Goal: Task Accomplishment & Management: Manage account settings

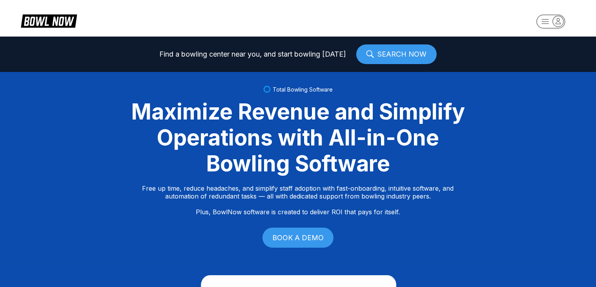
click at [557, 21] on icon "button" at bounding box center [558, 21] width 11 height 11
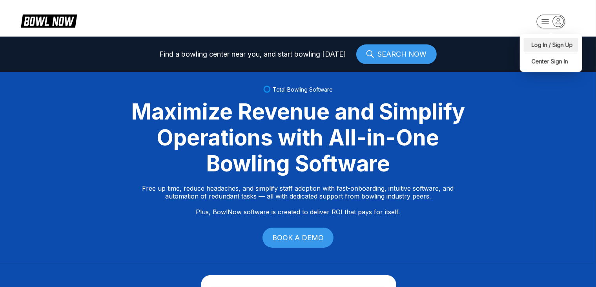
click at [536, 46] on div "Log In / Sign Up" at bounding box center [551, 45] width 55 height 14
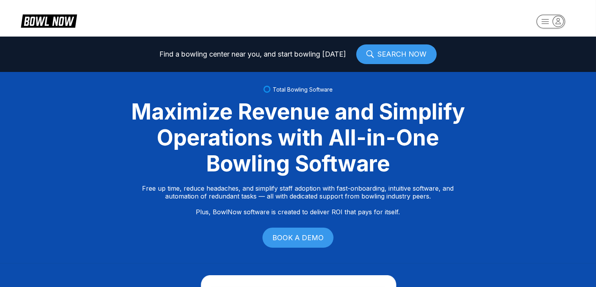
select select "**"
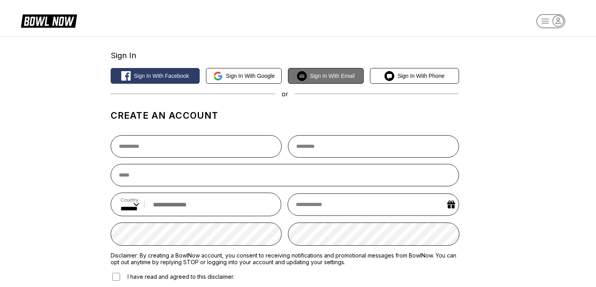
click at [336, 80] on button "Sign in with Email" at bounding box center [326, 76] width 76 height 16
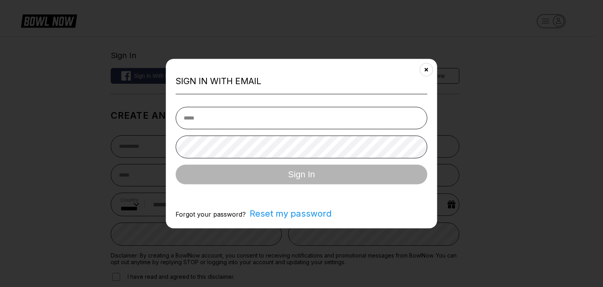
click at [225, 117] on input "email" at bounding box center [301, 117] width 252 height 22
type input "**********"
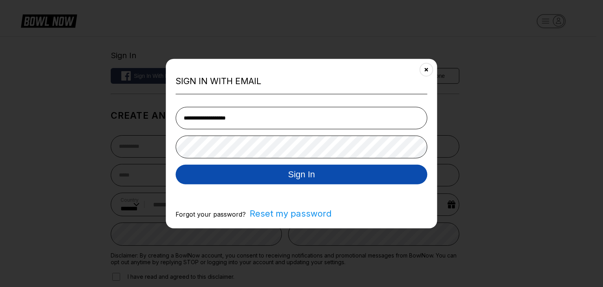
click at [337, 180] on button "Sign In" at bounding box center [301, 174] width 252 height 20
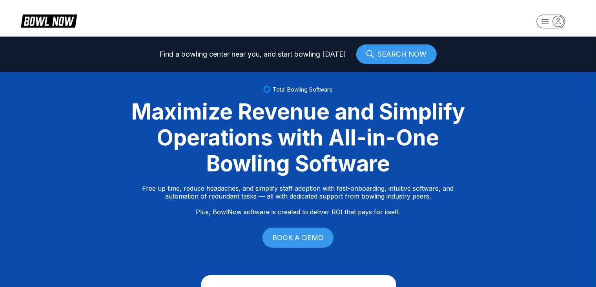
click at [551, 14] on icon "button" at bounding box center [551, 22] width 43 height 16
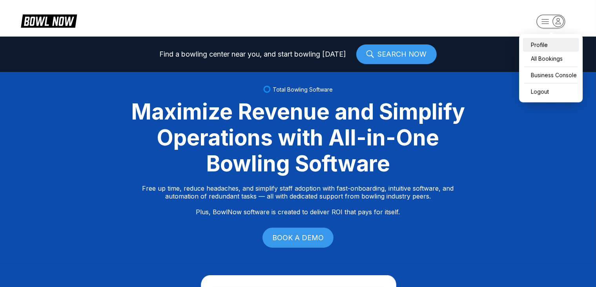
click at [548, 46] on div "Profile" at bounding box center [551, 45] width 56 height 14
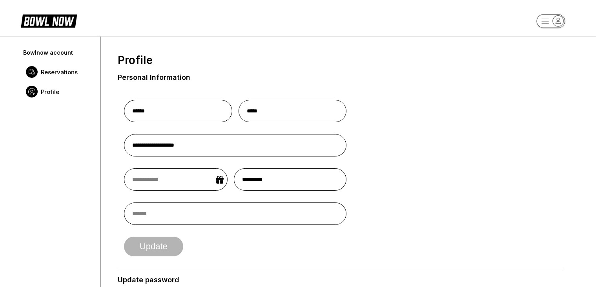
click at [40, 76] on link "Reservations" at bounding box center [58, 72] width 72 height 20
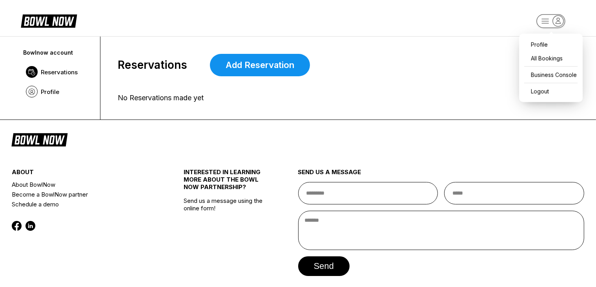
click at [565, 22] on rect "button" at bounding box center [551, 21] width 29 height 14
click at [549, 60] on div "All Bookings" at bounding box center [551, 58] width 56 height 14
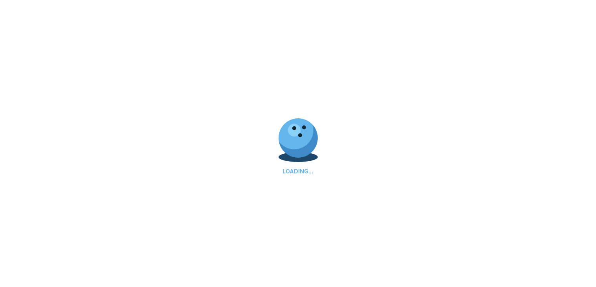
click at [344, 40] on div "LOADING..." at bounding box center [298, 143] width 596 height 287
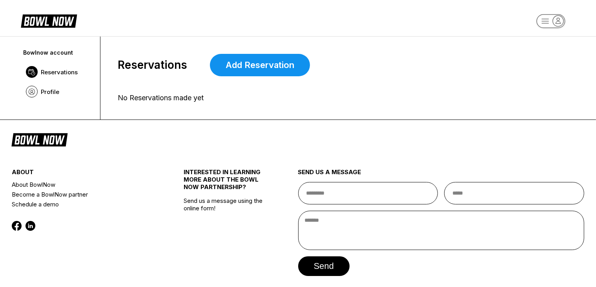
scroll to position [31, 0]
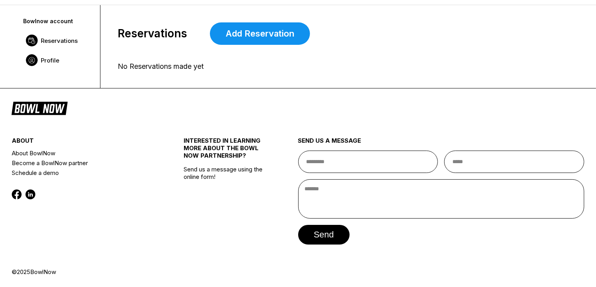
click at [41, 61] on span "Profile" at bounding box center [50, 60] width 18 height 7
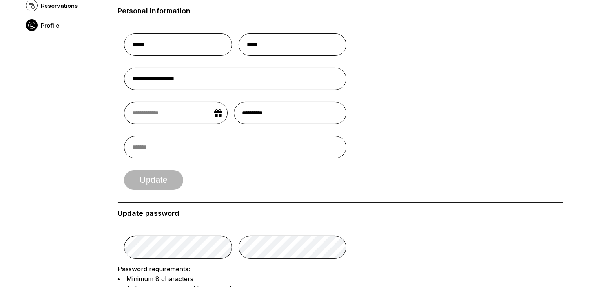
scroll to position [0, 0]
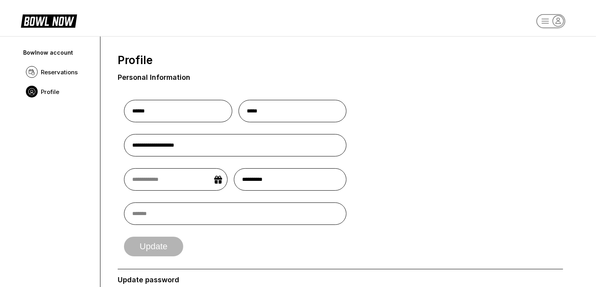
click at [556, 24] on icon "button" at bounding box center [558, 20] width 5 height 5
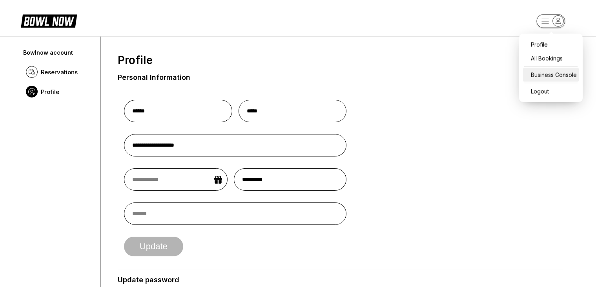
click at [555, 80] on div "Business Console" at bounding box center [551, 75] width 56 height 14
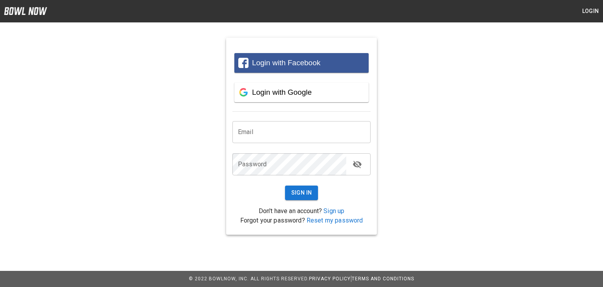
click at [325, 120] on form "Email Email Password Password Sign In" at bounding box center [301, 158] width 138 height 95
click at [325, 132] on input "email" at bounding box center [301, 132] width 138 height 22
type input "**********"
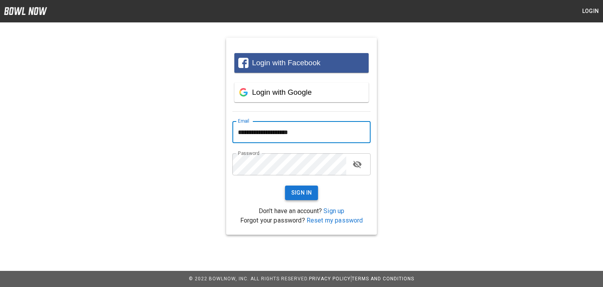
click at [311, 196] on button "Sign In" at bounding box center [301, 192] width 33 height 15
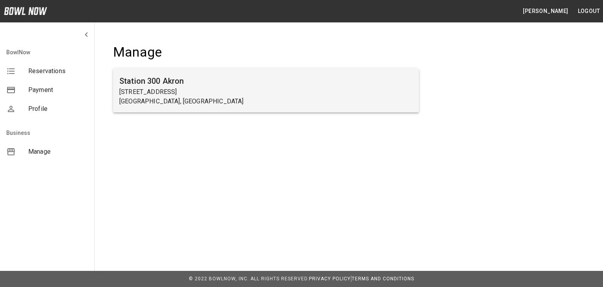
click at [246, 103] on p "[GEOGRAPHIC_DATA], [GEOGRAPHIC_DATA]" at bounding box center [265, 101] width 293 height 9
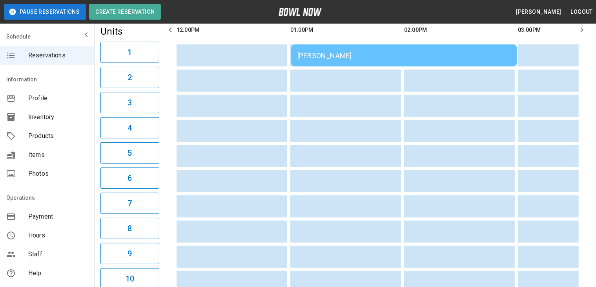
click at [82, 32] on icon "mailbox folders" at bounding box center [86, 34] width 9 height 9
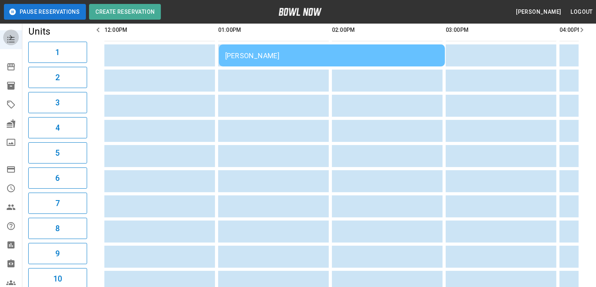
click at [9, 37] on icon "mailbox folders" at bounding box center [10, 37] width 9 height 9
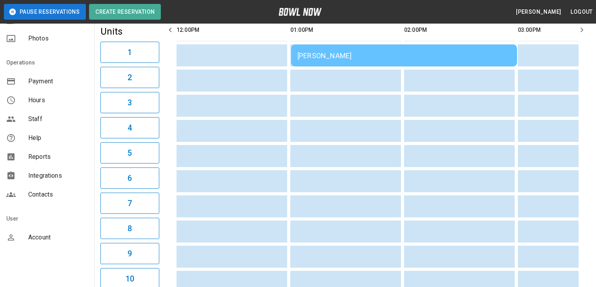
scroll to position [137, 0]
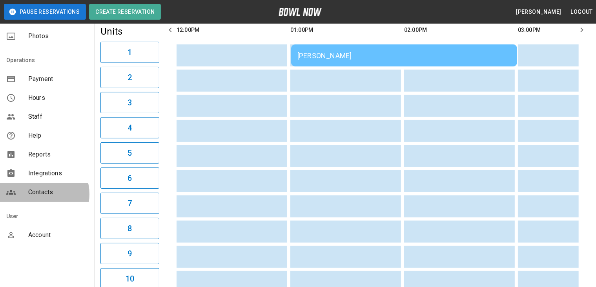
click at [41, 194] on span "Contacts" at bounding box center [58, 191] width 60 height 9
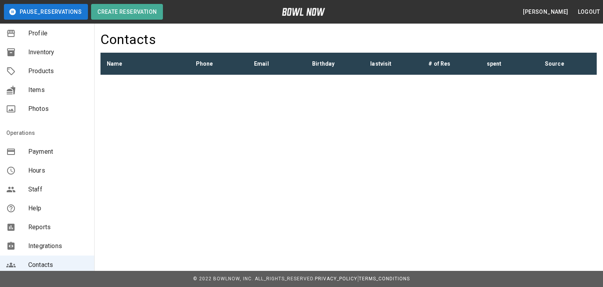
scroll to position [137, 0]
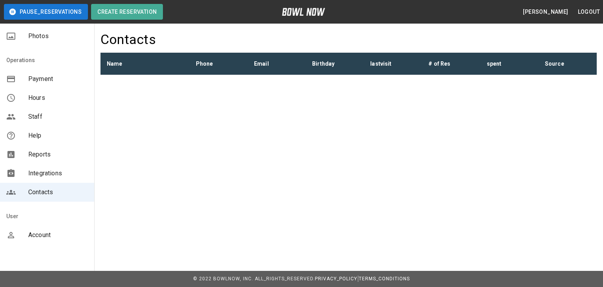
click at [52, 169] on span "Integrations" at bounding box center [58, 172] width 60 height 9
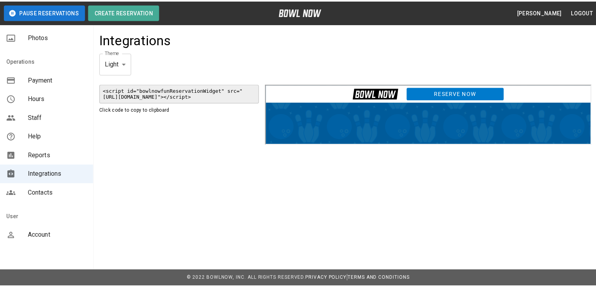
scroll to position [137, 0]
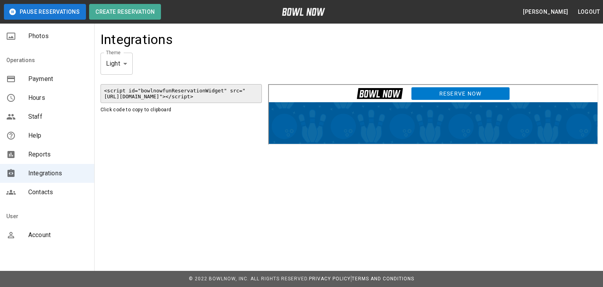
click at [59, 94] on span "Hours" at bounding box center [58, 97] width 60 height 9
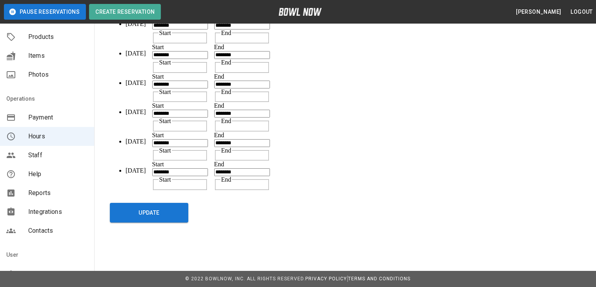
scroll to position [137, 0]
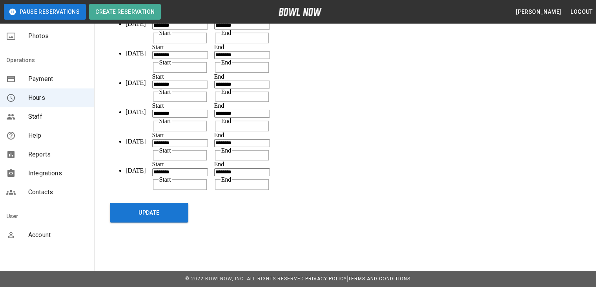
click at [60, 187] on span "Contacts" at bounding box center [58, 191] width 60 height 9
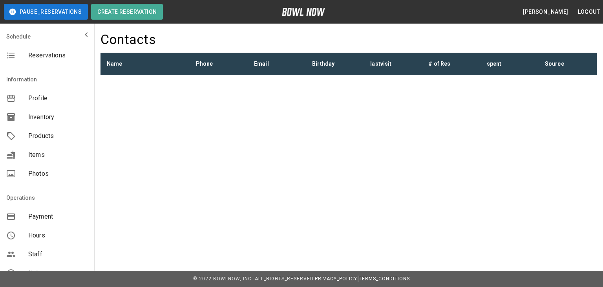
click at [54, 101] on span "Profile" at bounding box center [58, 97] width 60 height 9
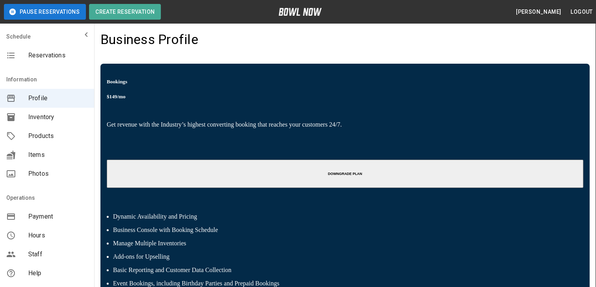
click at [49, 150] on div "Items" at bounding box center [47, 154] width 94 height 19
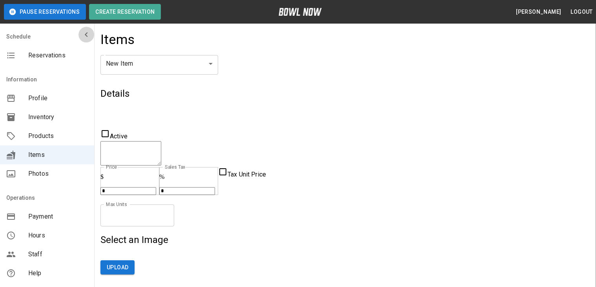
click at [82, 31] on icon "mailbox folders" at bounding box center [86, 34] width 9 height 9
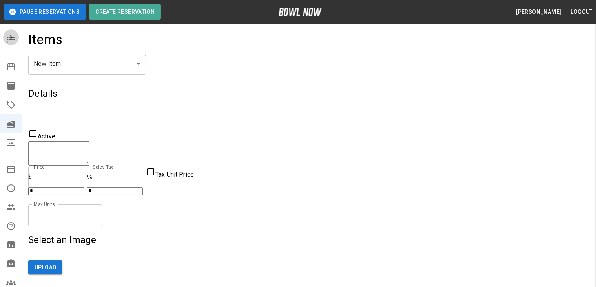
click at [10, 39] on icon "mailbox folders" at bounding box center [10, 37] width 9 height 9
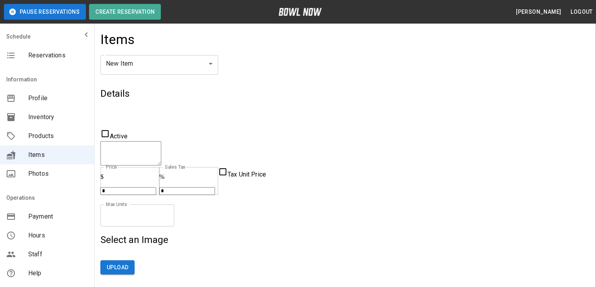
click at [10, 39] on div "mailbox folders" at bounding box center [47, 35] width 94 height 16
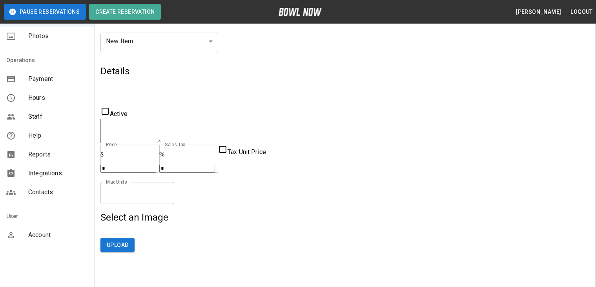
scroll to position [314, 0]
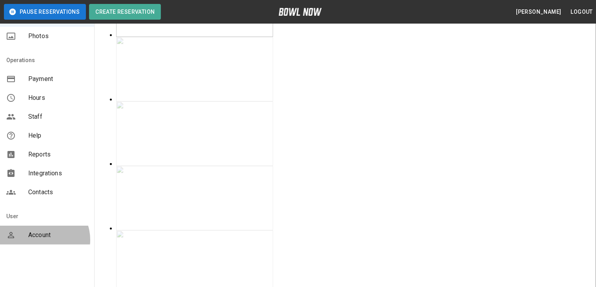
click at [42, 239] on div "Account" at bounding box center [47, 234] width 94 height 19
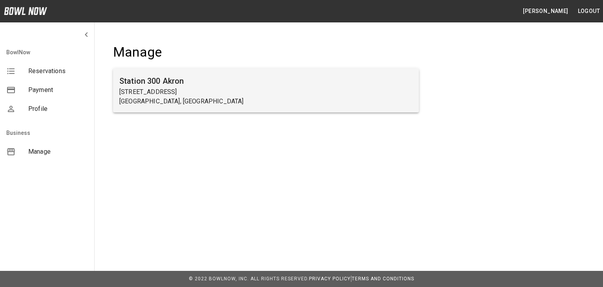
click at [169, 84] on h6 "Station 300 Akron" at bounding box center [265, 81] width 293 height 13
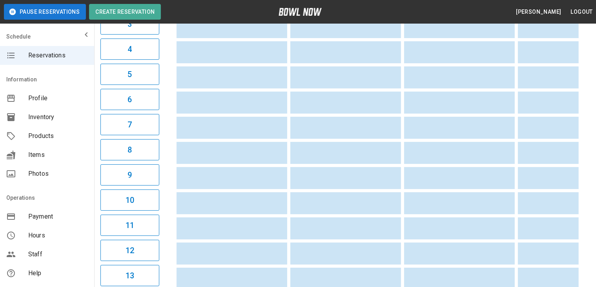
click at [38, 93] on span "Profile" at bounding box center [58, 97] width 60 height 9
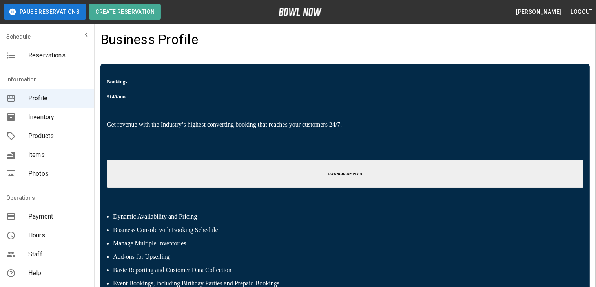
click at [37, 110] on div "Inventory" at bounding box center [47, 117] width 94 height 19
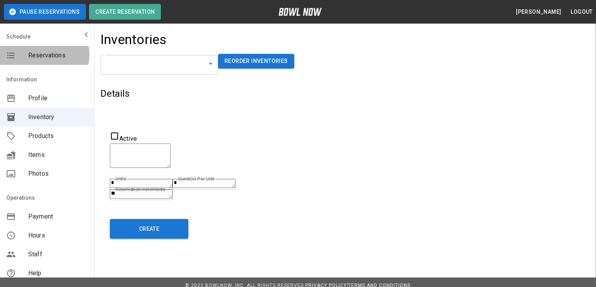
click at [44, 55] on span "Reservations" at bounding box center [58, 55] width 60 height 9
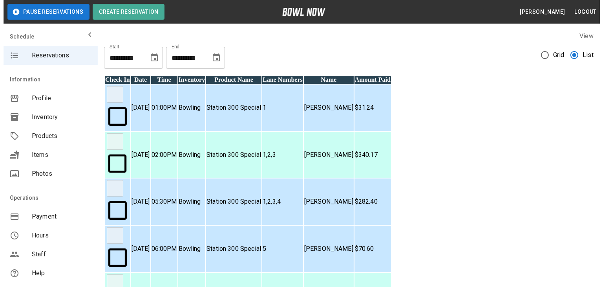
scroll to position [137, 0]
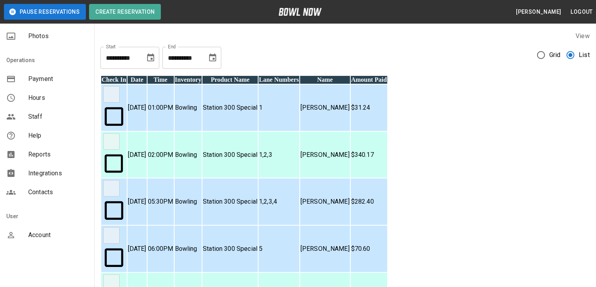
click at [63, 197] on div "Contacts" at bounding box center [47, 192] width 94 height 19
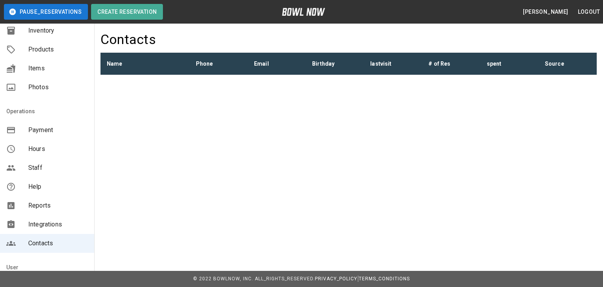
scroll to position [137, 0]
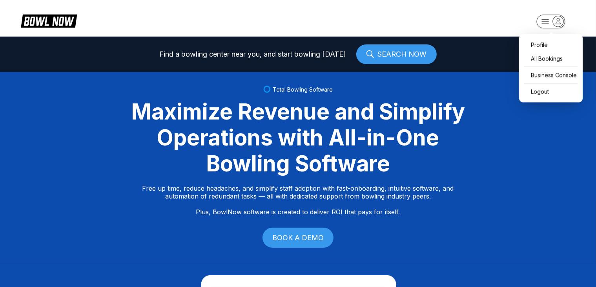
click at [559, 22] on icon "button" at bounding box center [551, 22] width 43 height 16
click at [553, 59] on div "All Bookings" at bounding box center [551, 58] width 56 height 14
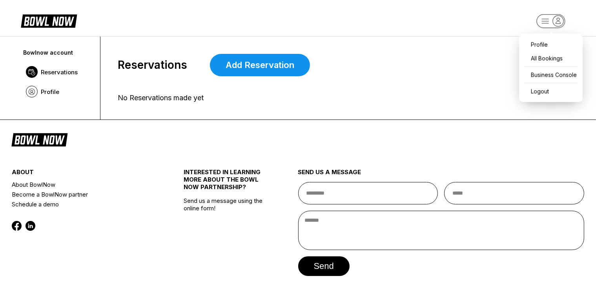
click at [551, 26] on rect "button" at bounding box center [551, 21] width 29 height 14
click at [552, 73] on div "Business Console" at bounding box center [551, 75] width 56 height 14
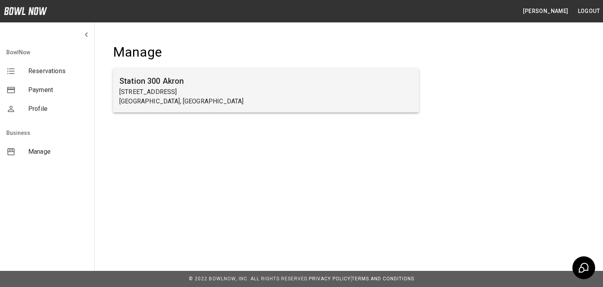
click at [173, 97] on p "[GEOGRAPHIC_DATA], [GEOGRAPHIC_DATA]" at bounding box center [265, 101] width 293 height 9
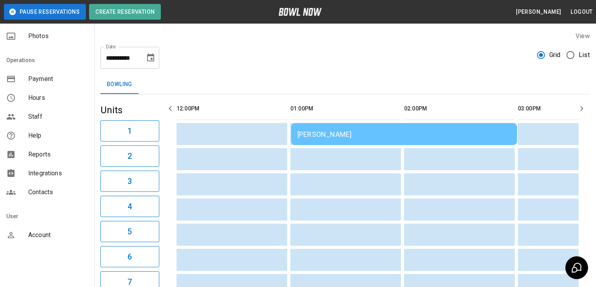
click at [541, 13] on button "Amanda Kruse" at bounding box center [538, 12] width 51 height 15
click at [468, 42] on div "**********" at bounding box center [345, 54] width 490 height 28
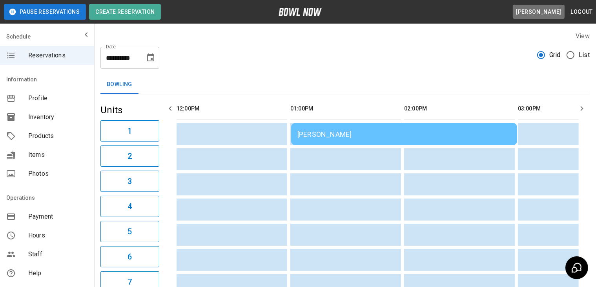
click at [543, 9] on button "Amanda Kruse" at bounding box center [538, 12] width 51 height 15
click at [477, 57] on div "**********" at bounding box center [345, 54] width 490 height 28
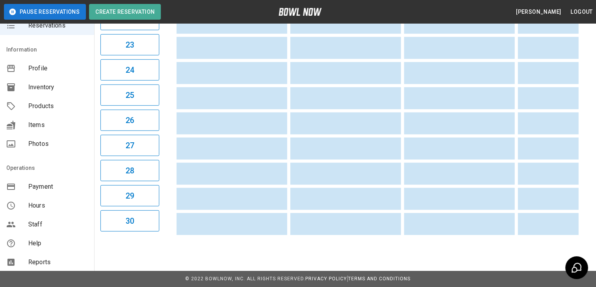
scroll to position [137, 0]
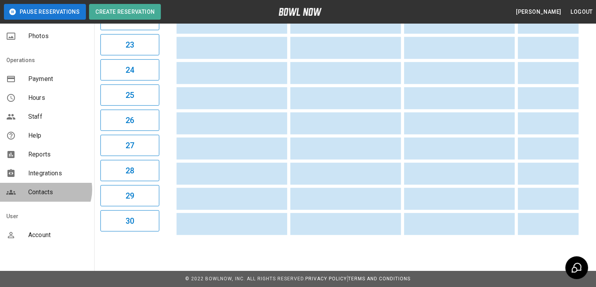
click at [45, 189] on span "Contacts" at bounding box center [58, 191] width 60 height 9
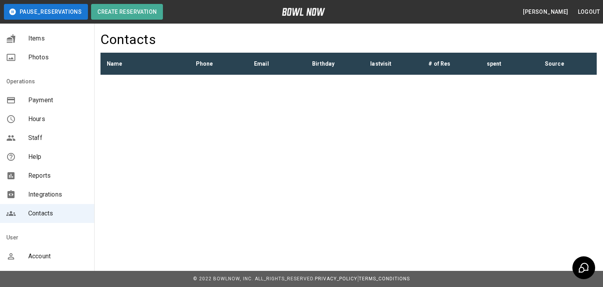
scroll to position [118, 0]
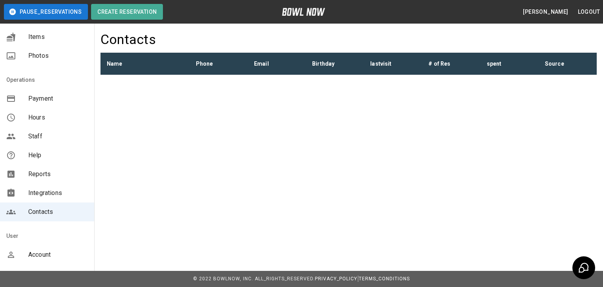
click at [49, 189] on span "Integrations" at bounding box center [58, 192] width 60 height 9
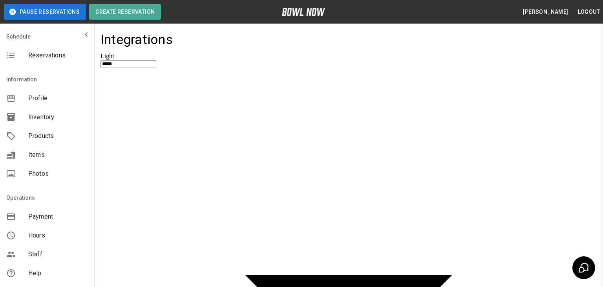
click at [52, 35] on div "mailbox folders" at bounding box center [47, 35] width 94 height 16
click at [83, 36] on icon "mailbox folders" at bounding box center [86, 34] width 9 height 9
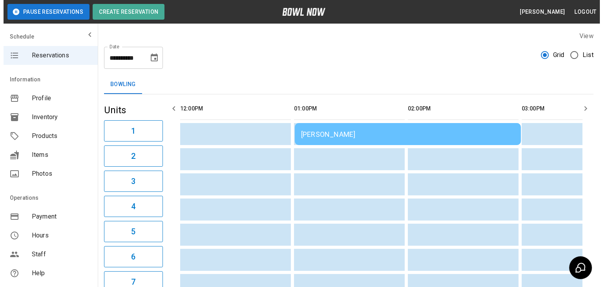
scroll to position [137, 0]
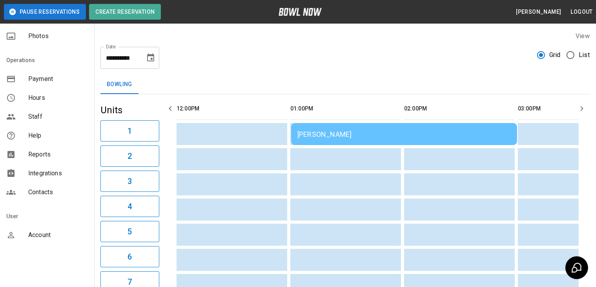
click at [47, 191] on span "Contacts" at bounding box center [58, 191] width 60 height 9
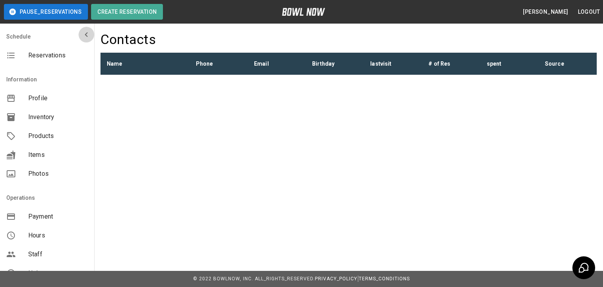
click at [82, 32] on icon "mailbox folders" at bounding box center [86, 34] width 9 height 9
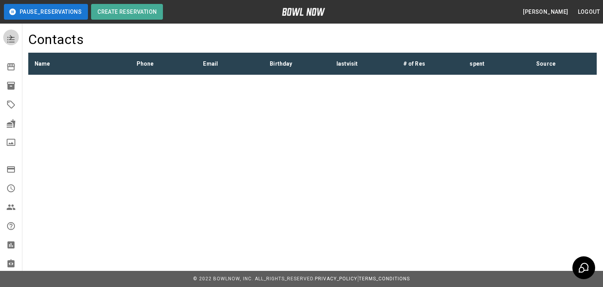
click at [12, 38] on icon "mailbox folders" at bounding box center [10, 37] width 9 height 9
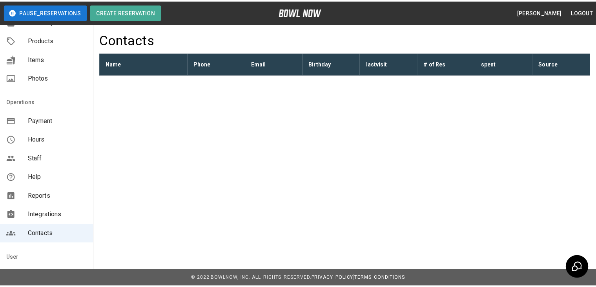
scroll to position [137, 0]
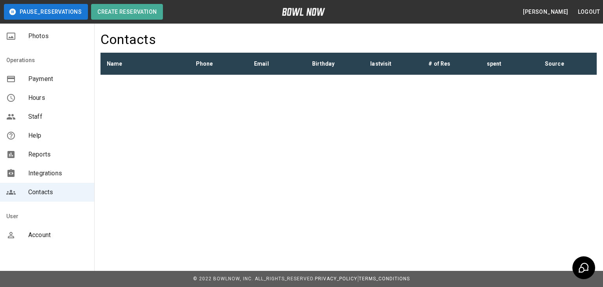
click at [36, 245] on nav "User Account" at bounding box center [47, 226] width 94 height 41
click at [35, 231] on span "Account" at bounding box center [58, 234] width 60 height 9
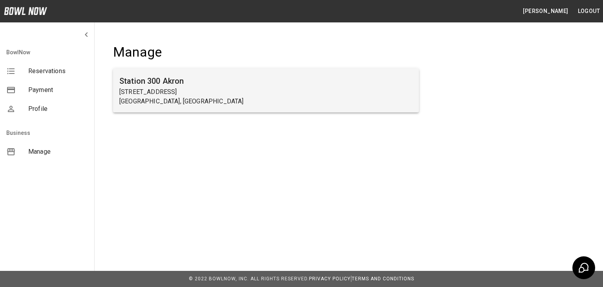
click at [170, 101] on p "Akron, OH" at bounding box center [265, 101] width 293 height 9
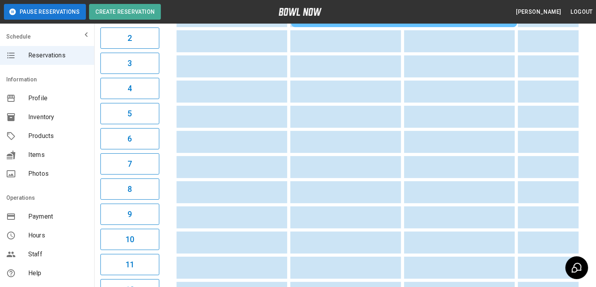
click at [49, 56] on span "Reservations" at bounding box center [58, 55] width 60 height 9
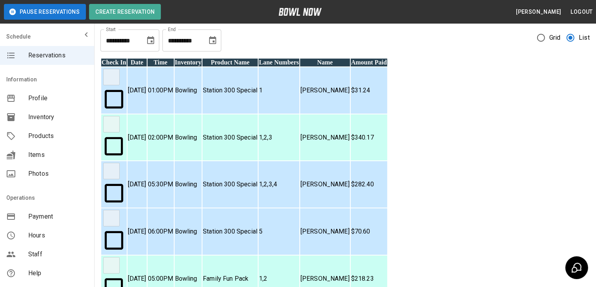
scroll to position [27, 0]
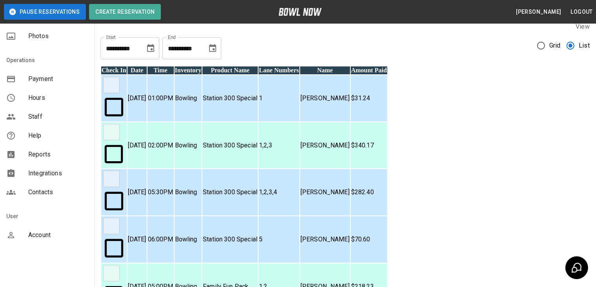
scroll to position [0, 0]
